Goal: Book appointment/travel/reservation

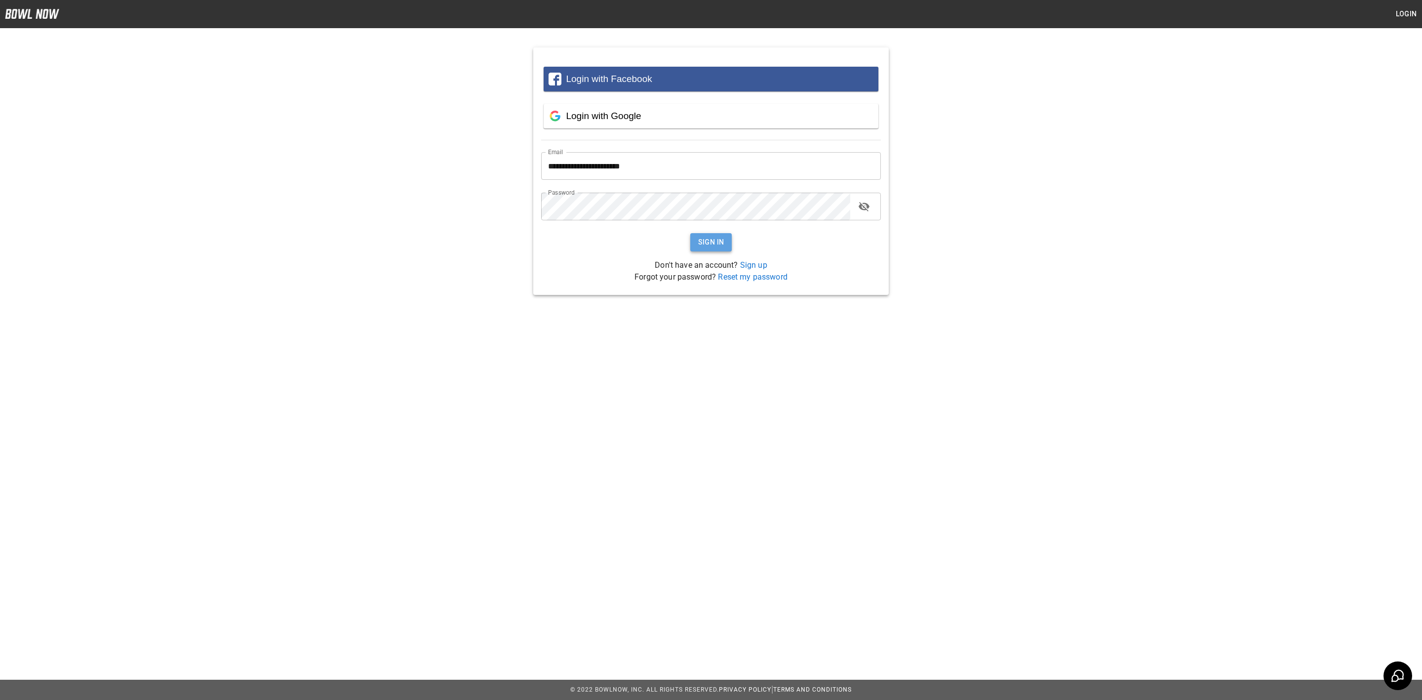
click at [709, 240] on button "Sign In" at bounding box center [711, 242] width 42 height 18
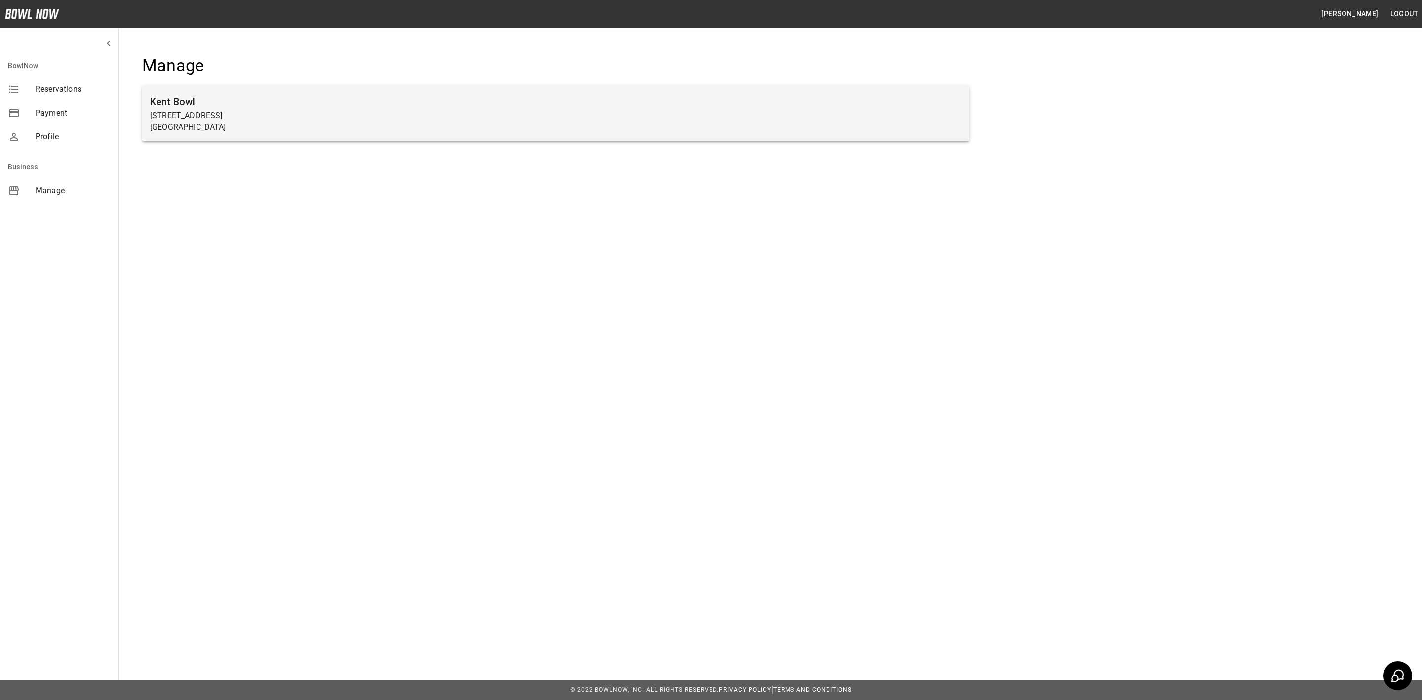
click at [208, 130] on p "[GEOGRAPHIC_DATA]" at bounding box center [555, 127] width 811 height 12
click at [191, 108] on h6 "Kent Bowl" at bounding box center [555, 102] width 811 height 16
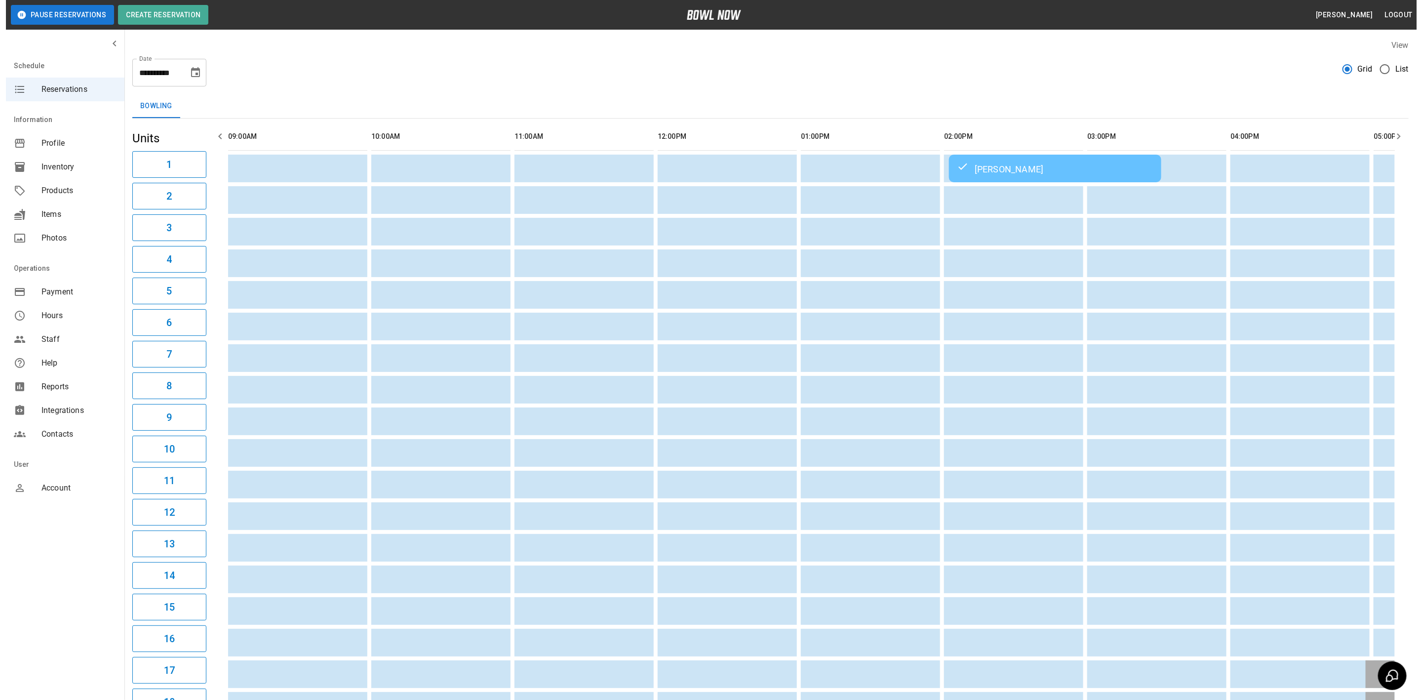
scroll to position [0, 980]
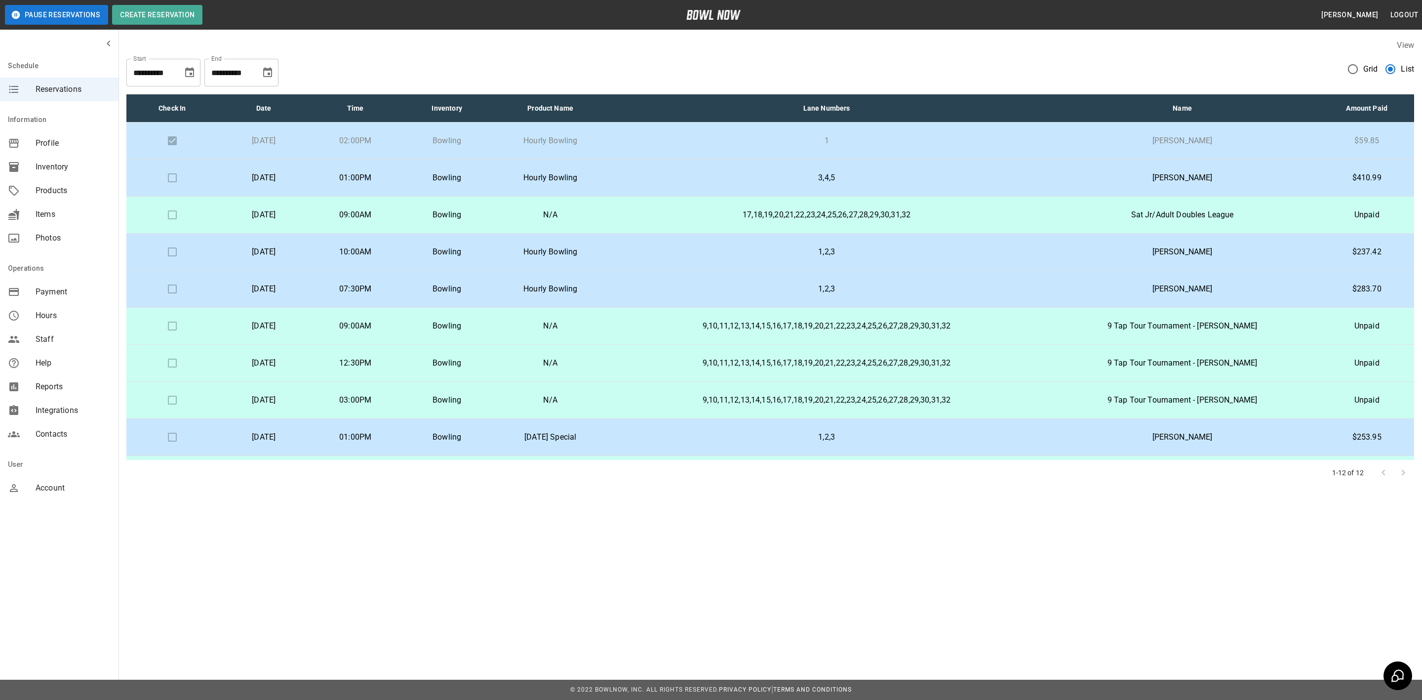
click at [682, 286] on td "1,2,3" at bounding box center [826, 289] width 437 height 37
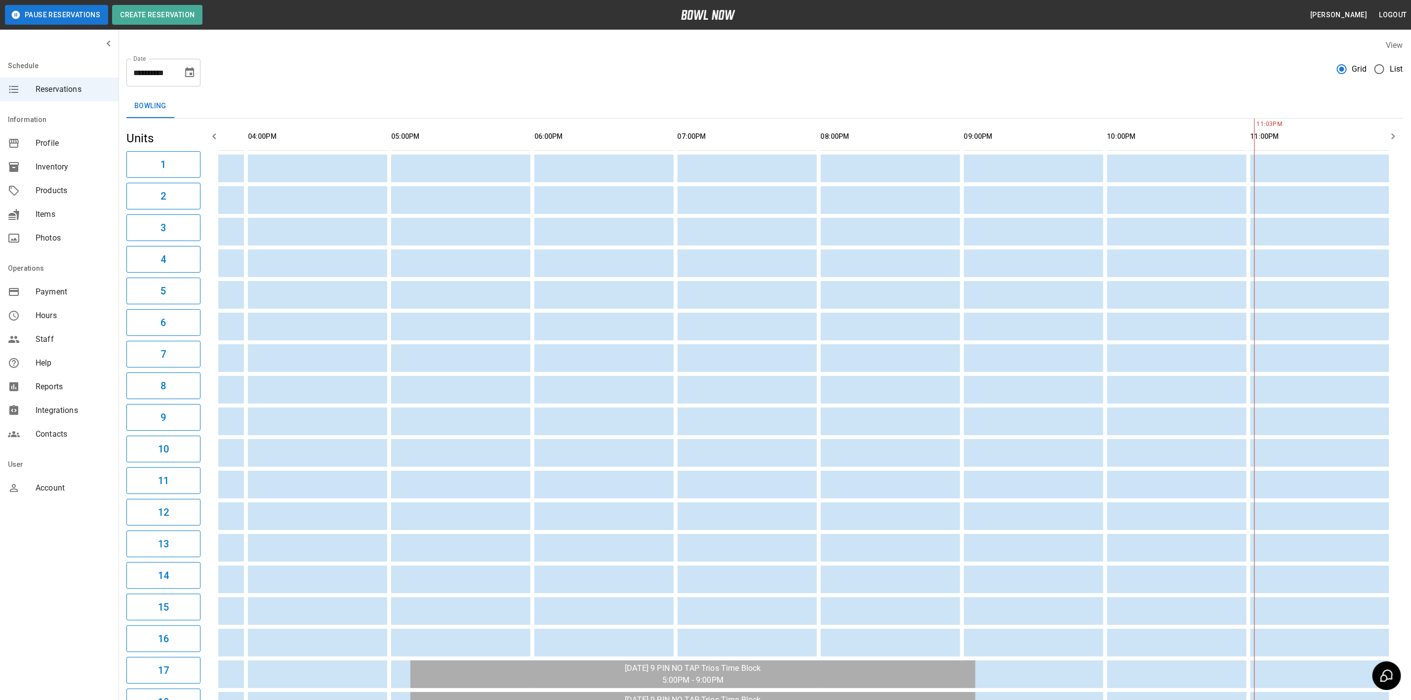
click at [193, 71] on icon "Choose date, selected date is Aug 21, 2025" at bounding box center [190, 73] width 12 height 12
click at [206, 199] on button "23" at bounding box center [210, 200] width 18 height 18
type input "**********"
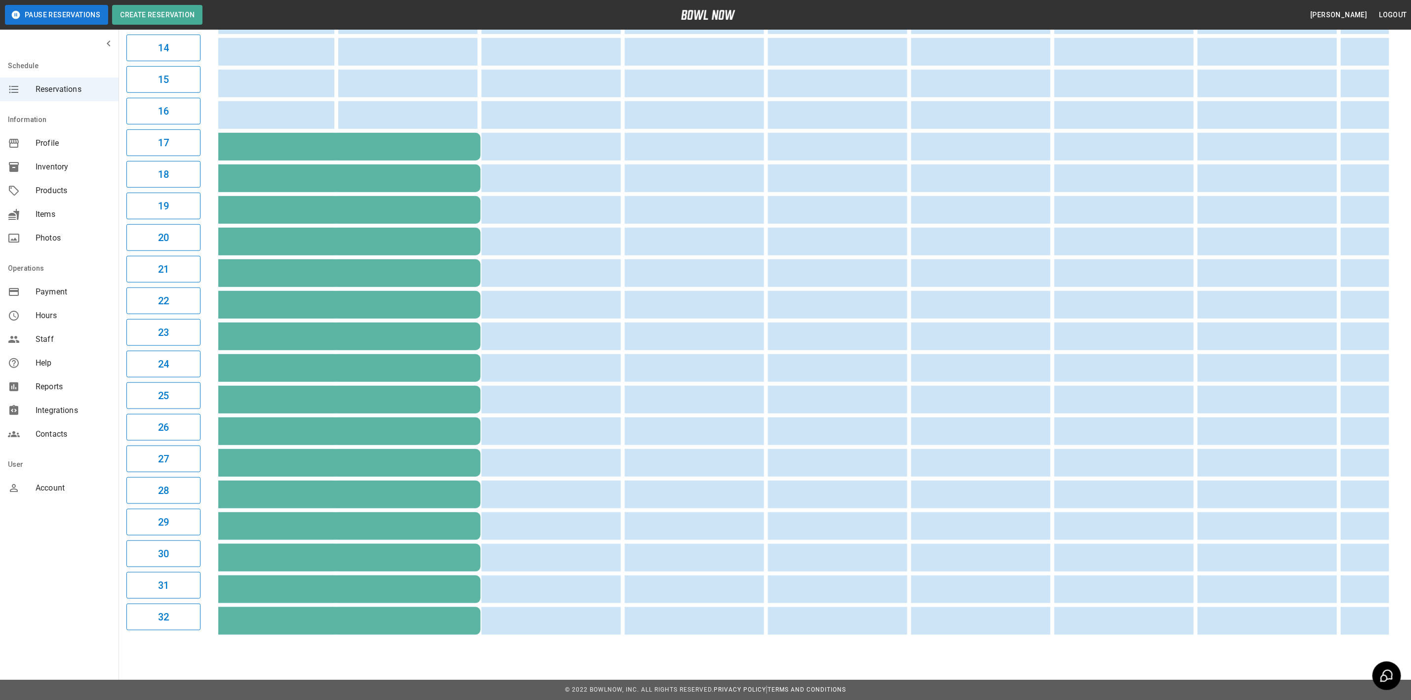
scroll to position [0, 160]
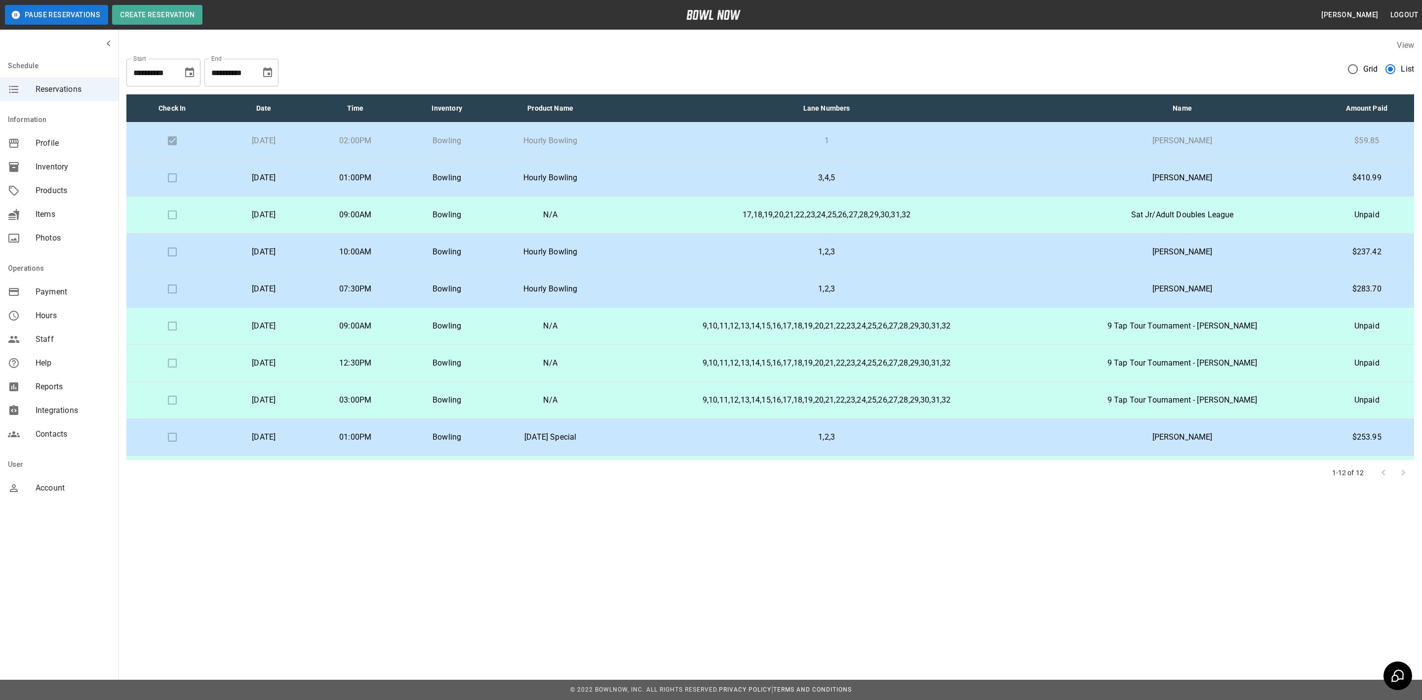
click at [484, 140] on p "Bowling" at bounding box center [447, 141] width 76 height 12
click at [700, 288] on p "1,2,3" at bounding box center [826, 289] width 421 height 12
click at [694, 175] on p "3,4,5" at bounding box center [826, 178] width 421 height 12
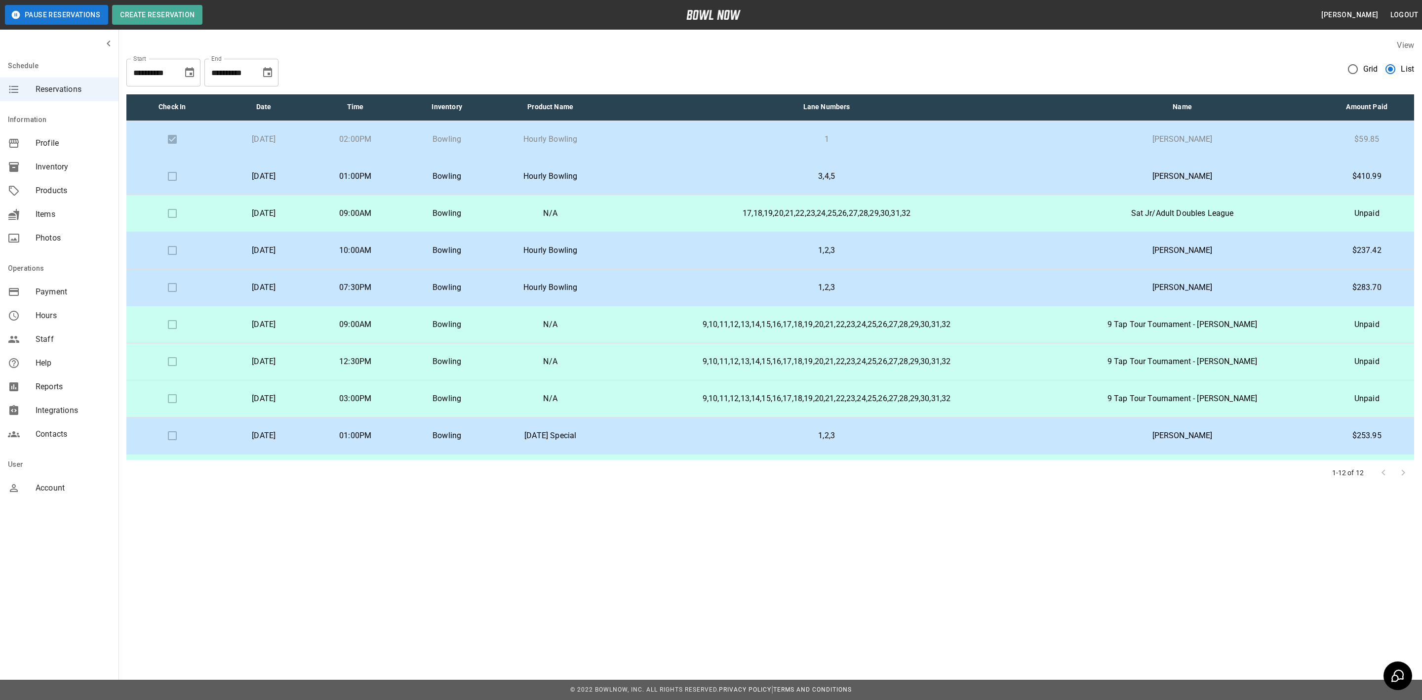
scroll to position [0, 0]
